Goal: Task Accomplishment & Management: Use online tool/utility

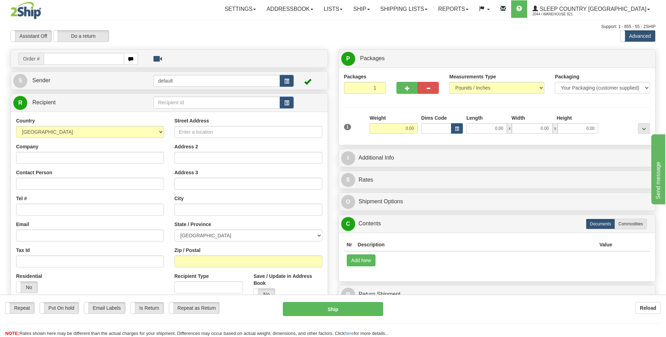
click at [103, 59] on input "text" at bounding box center [84, 59] width 80 height 12
type input "9000I045567"
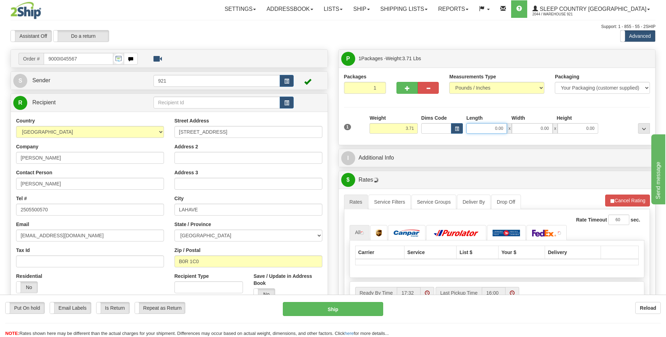
click at [497, 128] on input "0.00" at bounding box center [486, 128] width 41 height 10
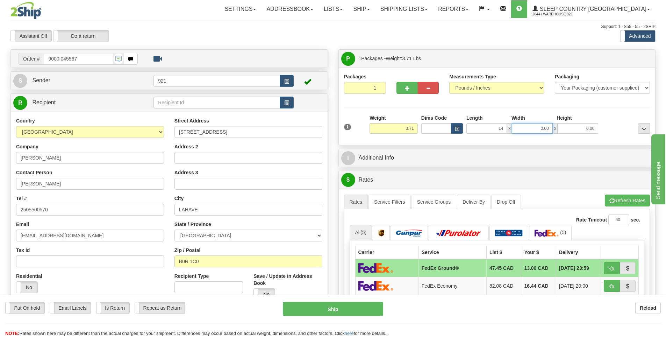
type input "14.00"
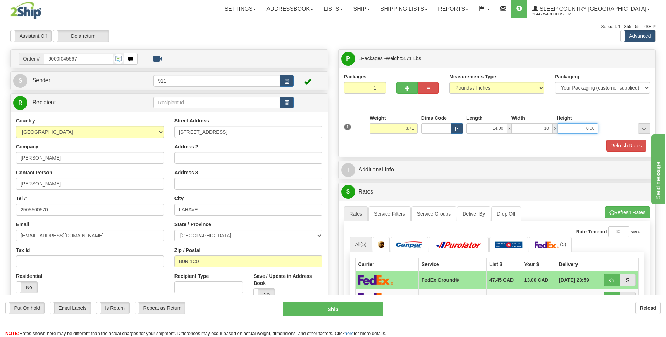
type input "10.00"
type input "3.00"
click at [631, 148] on button "Refresh Rates" at bounding box center [626, 146] width 40 height 12
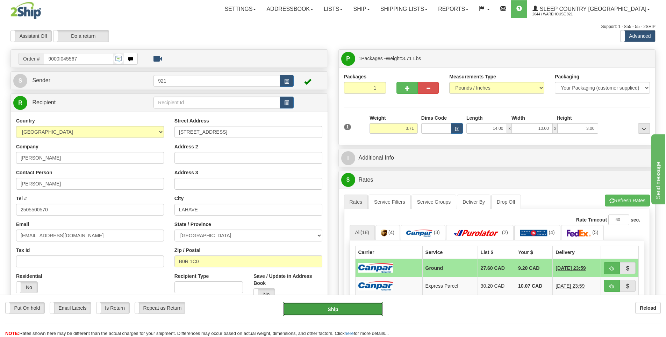
click at [344, 308] on button "Ship" at bounding box center [333, 309] width 100 height 14
type input "1"
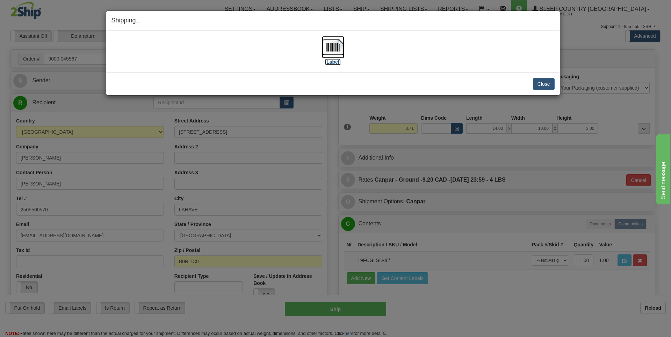
click at [337, 64] on label "[Label]" at bounding box center [333, 61] width 16 height 7
click at [547, 87] on button "Close" at bounding box center [544, 84] width 22 height 12
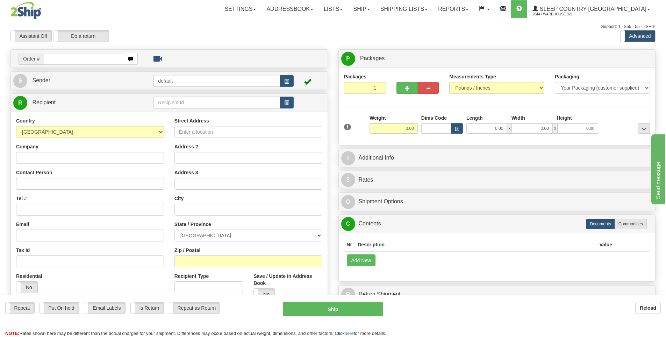
click at [94, 60] on input "text" at bounding box center [84, 59] width 80 height 12
type input "9000I049505"
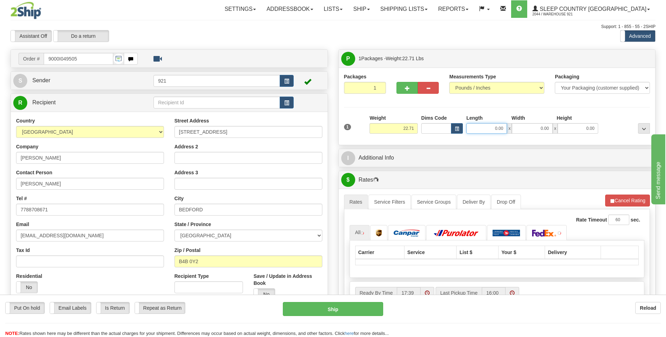
click at [493, 128] on input "0.00" at bounding box center [486, 128] width 41 height 10
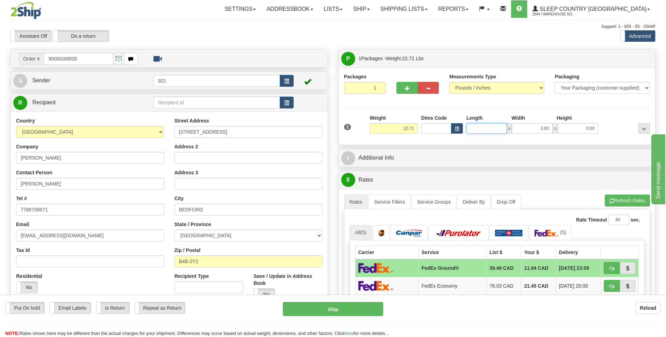
click at [492, 128] on input "Length" at bounding box center [486, 128] width 41 height 10
type input "24.00"
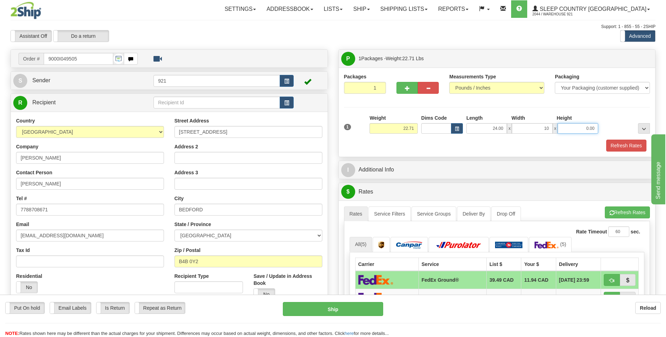
type input "10.00"
type input "6.00"
click at [626, 137] on div "1 Weight 22.71 Dims Code x x" at bounding box center [497, 126] width 310 height 25
click at [622, 149] on button "Refresh Rates" at bounding box center [626, 146] width 40 height 12
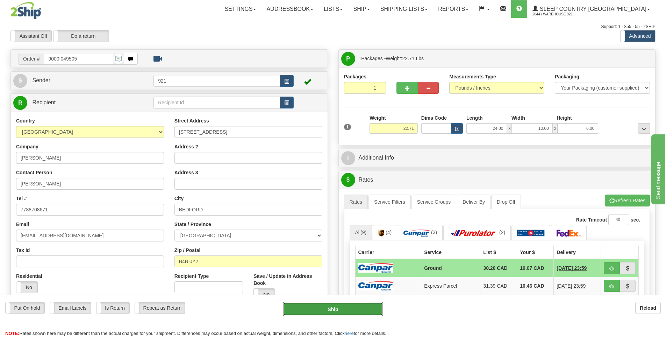
click at [365, 311] on button "Ship" at bounding box center [333, 309] width 100 height 14
type input "1"
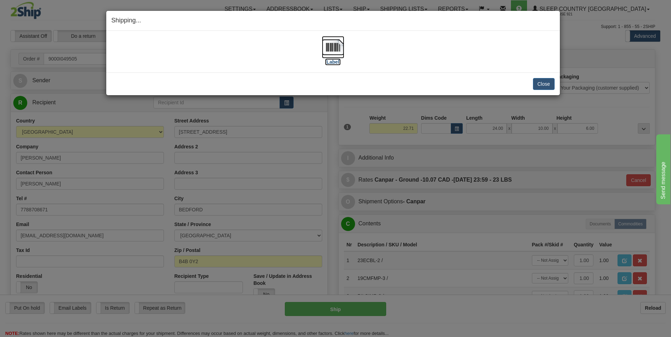
click at [334, 65] on label "[Label]" at bounding box center [333, 61] width 16 height 7
click at [546, 84] on button "Close" at bounding box center [544, 84] width 22 height 12
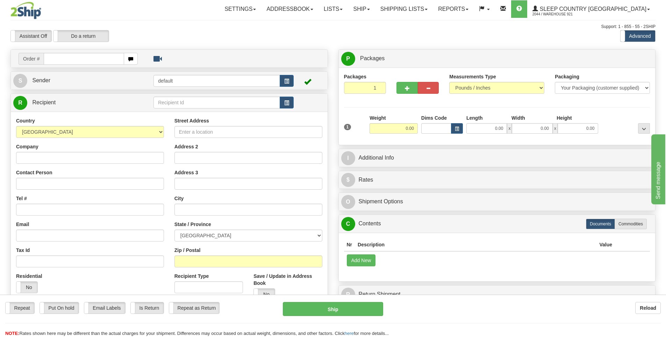
click at [98, 58] on input "text" at bounding box center [84, 59] width 80 height 12
type input "9000I050004"
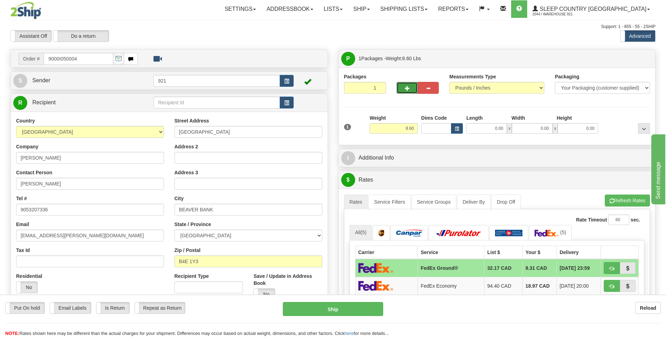
click at [408, 90] on span "button" at bounding box center [407, 88] width 5 height 5
type input "2"
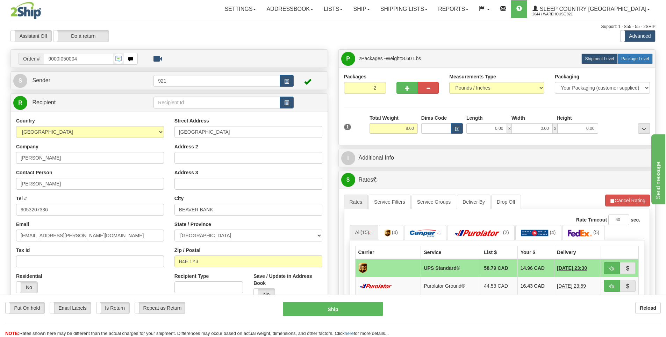
click at [635, 60] on span "Package Level" at bounding box center [635, 58] width 28 height 5
radio input "true"
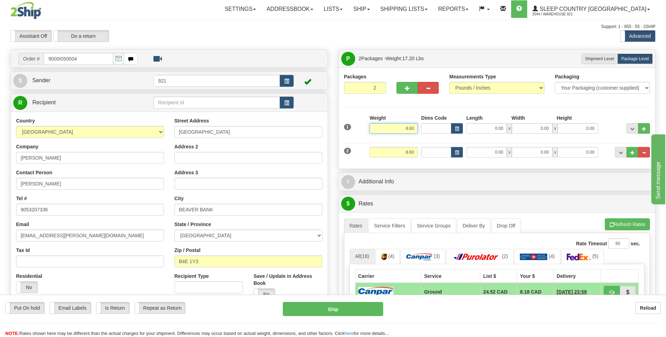
drag, startPoint x: 402, startPoint y: 127, endPoint x: 492, endPoint y: 132, distance: 89.7
click at [492, 132] on div "1 Weight 8.60 Dims Code 0.00" at bounding box center [497, 126] width 310 height 25
type input "4.30"
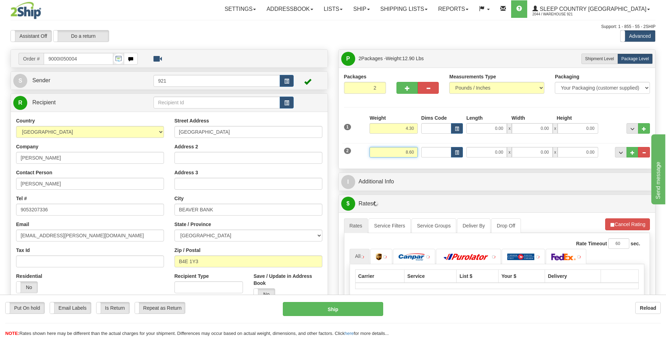
drag, startPoint x: 399, startPoint y: 151, endPoint x: 509, endPoint y: 151, distance: 110.2
click at [509, 151] on div "2 Weight 8.60 Dims Code Length Width Height" at bounding box center [497, 151] width 310 height 23
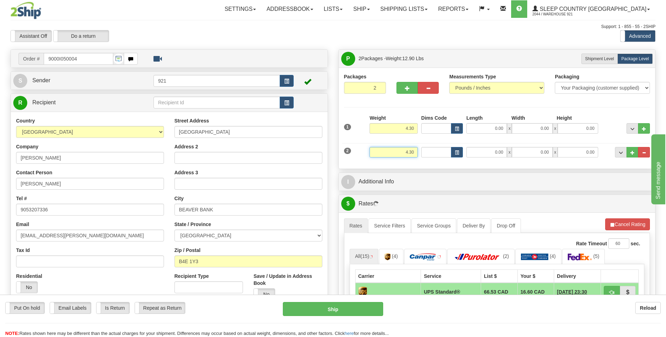
type input "4.30"
click at [484, 122] on div "Length" at bounding box center [487, 118] width 45 height 9
click at [493, 128] on input "0.00" at bounding box center [486, 128] width 41 height 10
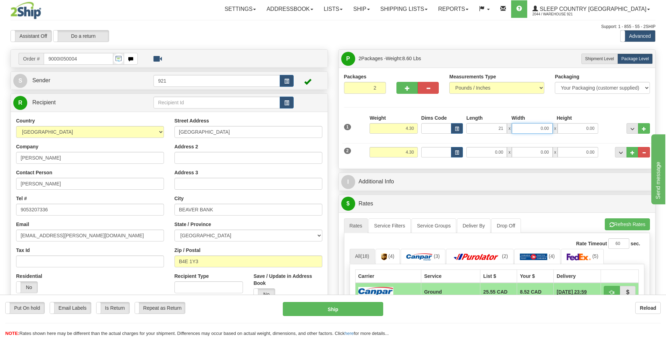
type input "21.00"
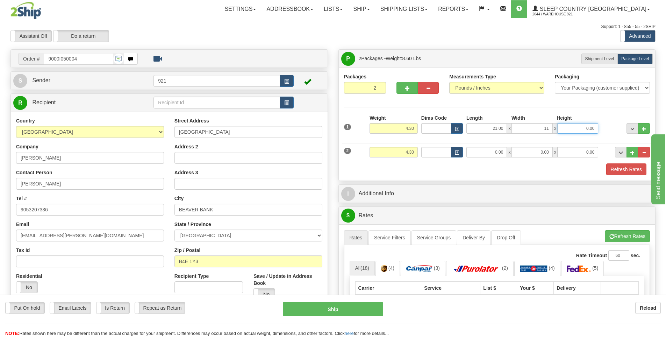
type input "11.00"
type input "21.00"
type input "11.00"
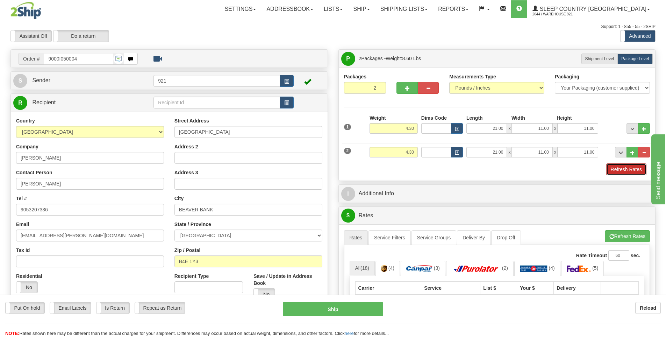
click at [628, 172] on button "Refresh Rates" at bounding box center [626, 169] width 40 height 12
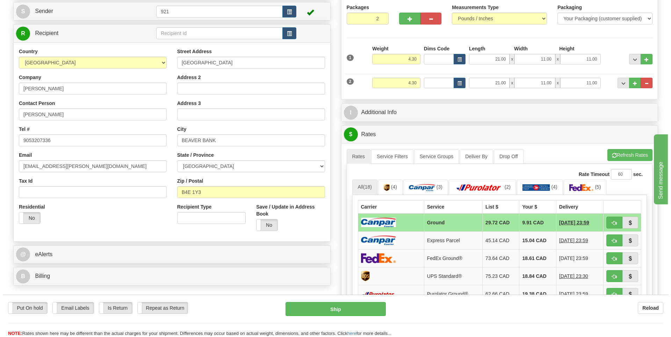
scroll to position [70, 0]
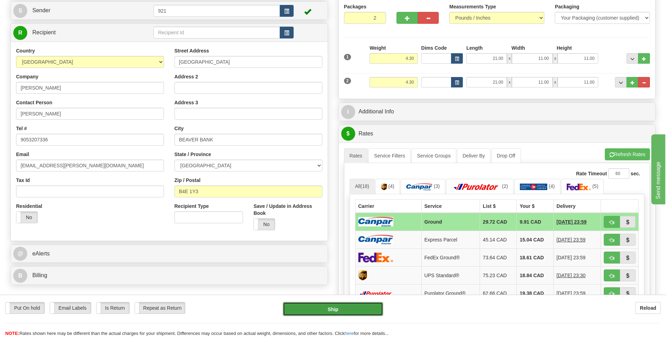
click at [359, 304] on button "Ship" at bounding box center [333, 309] width 100 height 14
type input "1"
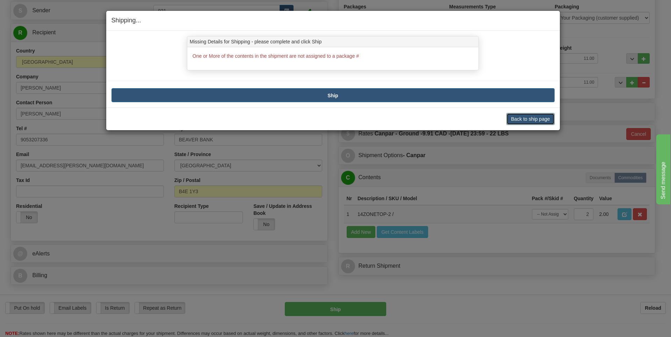
click at [523, 115] on button "Back to ship page" at bounding box center [531, 119] width 48 height 12
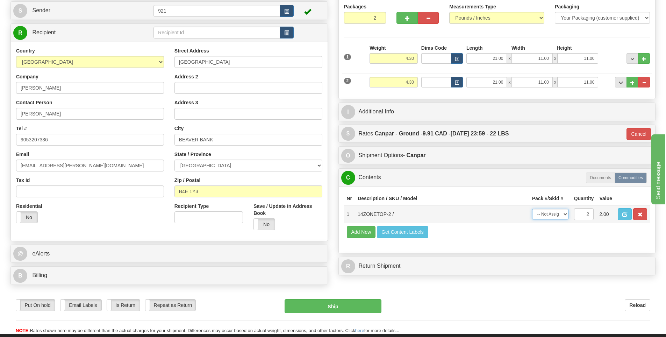
click at [561, 217] on select "-- Not Assigned -- Package 1 Package 2 Split" at bounding box center [550, 214] width 36 height 10
select select "SPLIT"
click at [532, 209] on select "-- Not Assigned -- Package 1 Package 2 Split" at bounding box center [550, 214] width 36 height 10
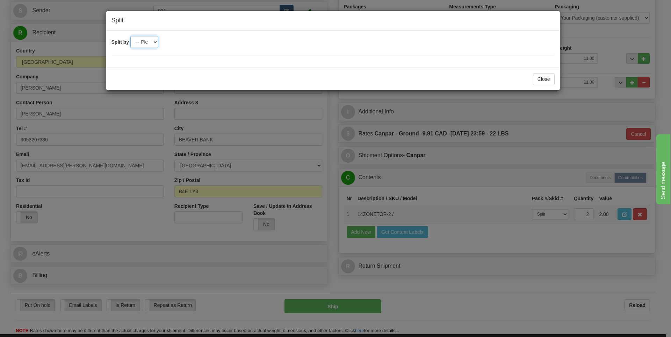
click at [151, 38] on select "-- Please select -- 2" at bounding box center [144, 42] width 28 height 12
select select "2"
click at [130, 36] on select "-- Please select -- 2" at bounding box center [144, 42] width 28 height 12
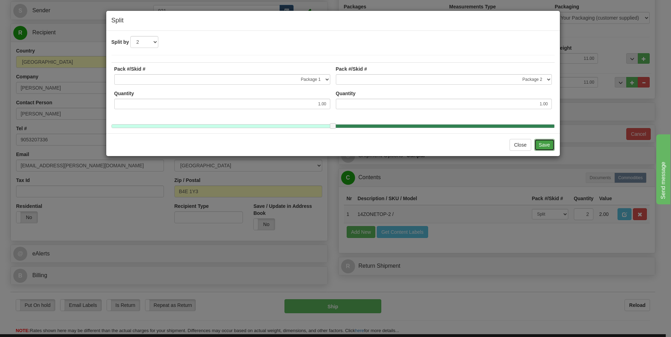
click at [551, 150] on button "Save" at bounding box center [545, 145] width 20 height 12
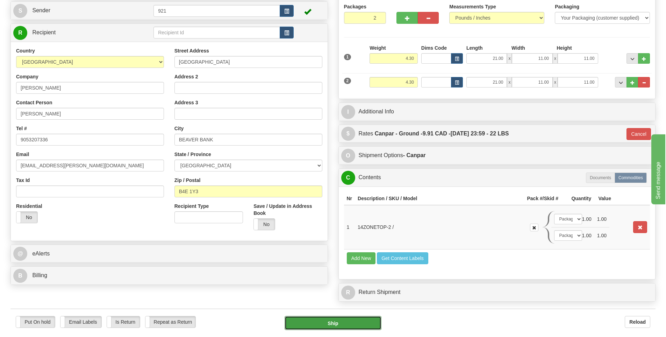
click at [352, 322] on button "Ship" at bounding box center [333, 323] width 97 height 14
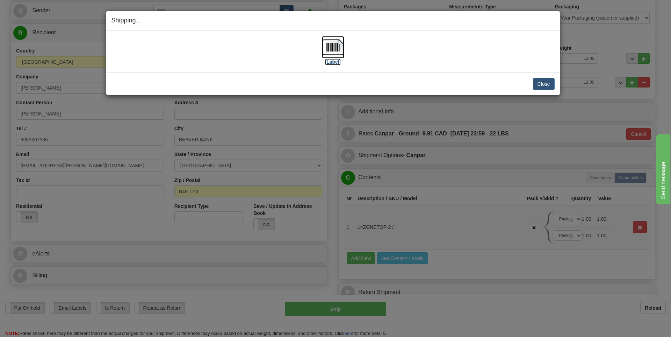
click at [330, 59] on label "[Label]" at bounding box center [333, 61] width 16 height 7
click at [544, 84] on button "Close" at bounding box center [544, 84] width 22 height 12
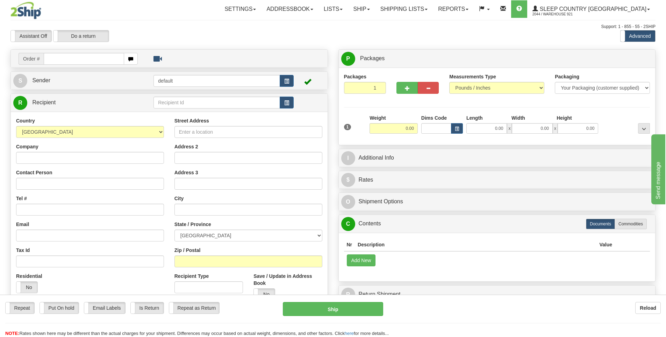
click at [106, 60] on input "text" at bounding box center [84, 59] width 80 height 12
type input "9000I050079"
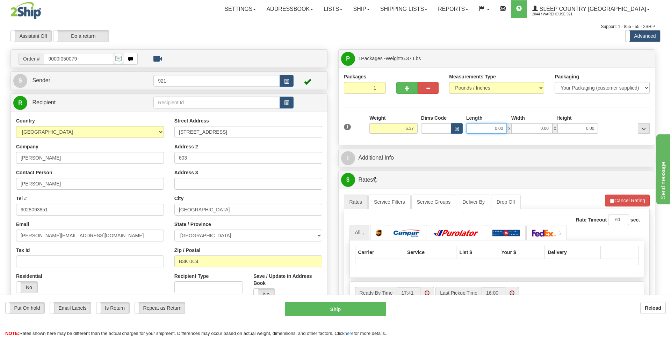
click at [493, 124] on input "0.00" at bounding box center [486, 128] width 41 height 10
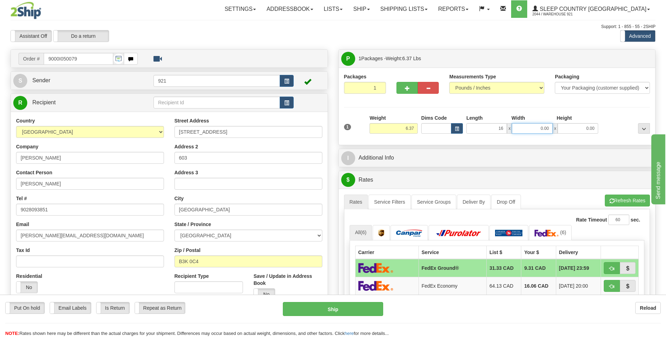
type input "16.00"
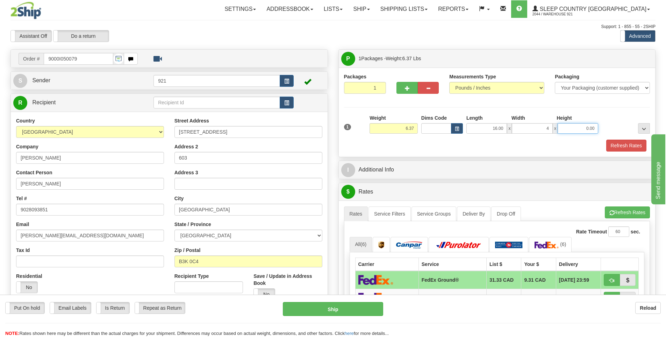
type input "4.00"
click at [617, 143] on button "Refresh Rates" at bounding box center [626, 146] width 40 height 12
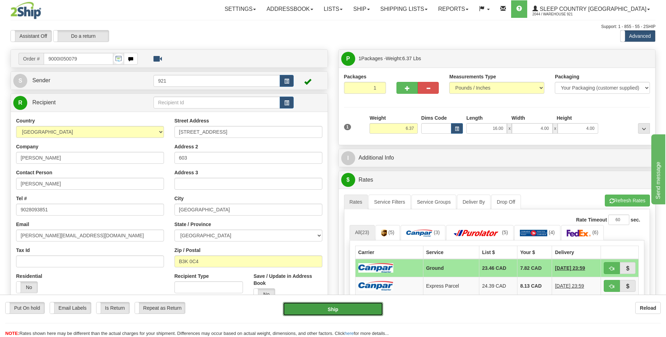
click at [375, 307] on button "Ship" at bounding box center [333, 309] width 100 height 14
type input "1"
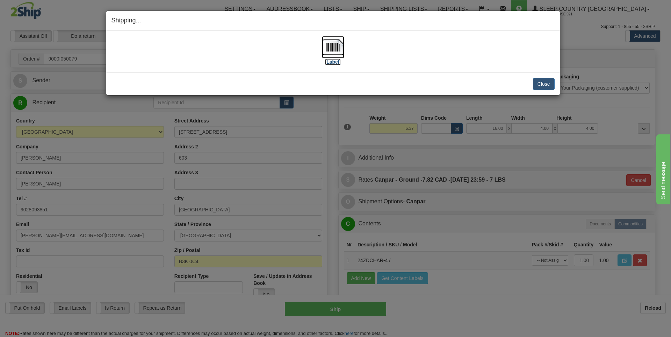
click at [334, 58] on img at bounding box center [333, 47] width 22 height 22
click at [548, 86] on button "Close" at bounding box center [544, 84] width 22 height 12
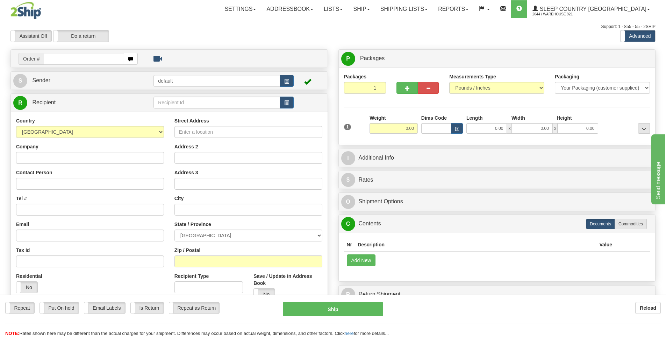
click at [70, 59] on input "text" at bounding box center [84, 59] width 80 height 12
type input "9002I046430"
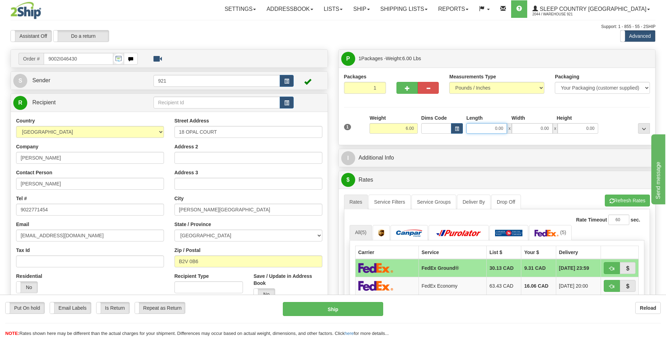
click at [492, 131] on input "0.00" at bounding box center [486, 128] width 41 height 10
type input "12.00"
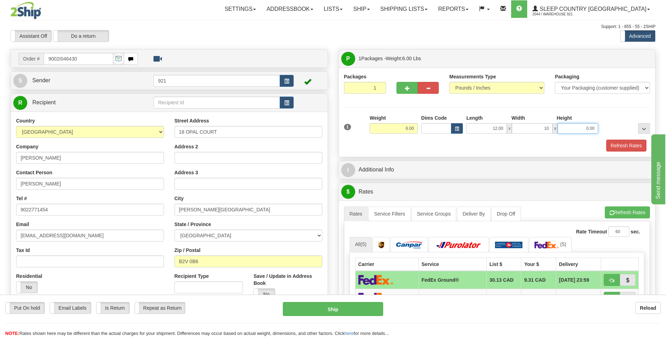
type input "10.00"
type input "9.00"
click at [608, 146] on button "Refresh Rates" at bounding box center [626, 146] width 40 height 12
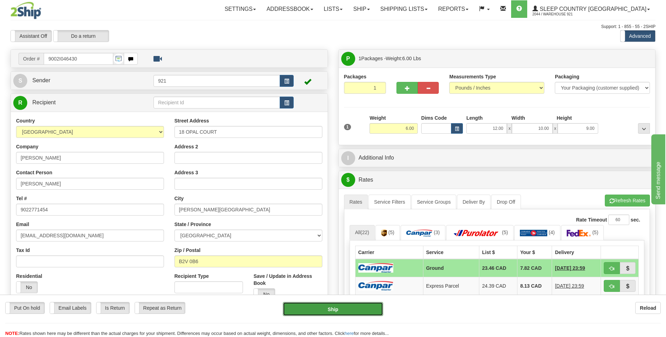
click at [364, 307] on button "Ship" at bounding box center [333, 309] width 100 height 14
type input "1"
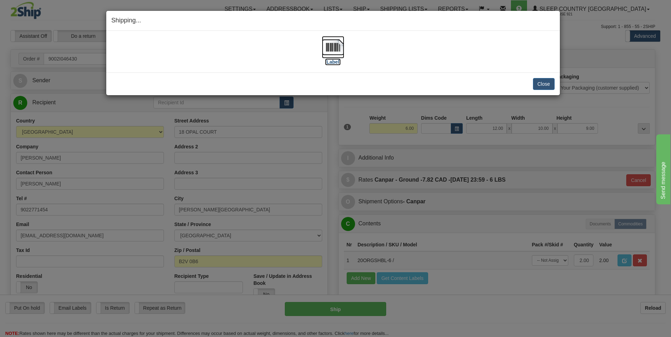
click at [335, 63] on label "[Label]" at bounding box center [333, 61] width 16 height 7
click at [548, 84] on button "Close" at bounding box center [544, 84] width 22 height 12
